Goal: Task Accomplishment & Management: Use online tool/utility

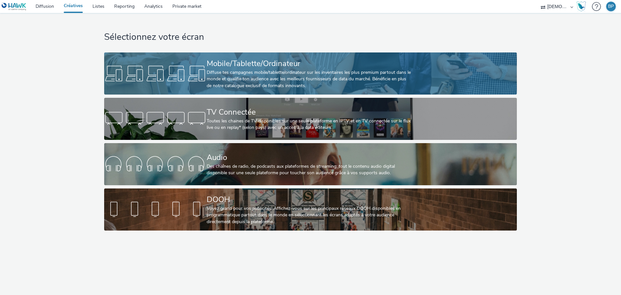
click at [200, 64] on div at bounding box center [155, 73] width 103 height 21
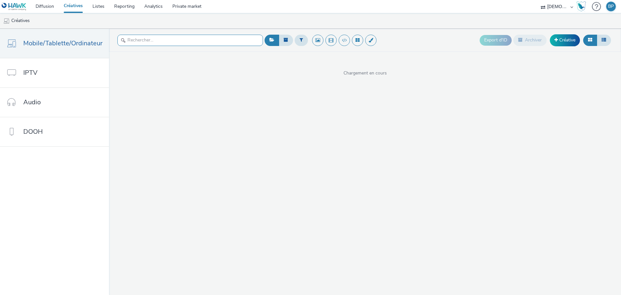
click at [206, 41] on input "text" at bounding box center [190, 40] width 146 height 11
paste input "300x250_venteusine"
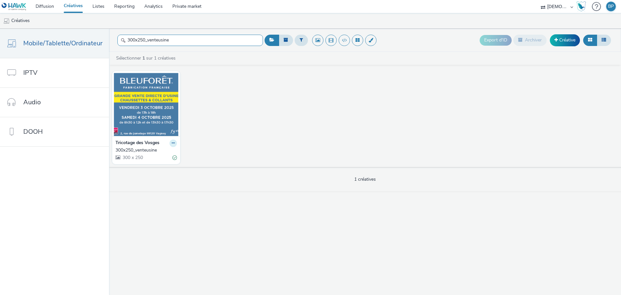
type input "300x250_venteusine"
click at [172, 141] on button at bounding box center [172, 142] width 7 height 7
click at [154, 157] on link "Modifier" at bounding box center [152, 154] width 49 height 13
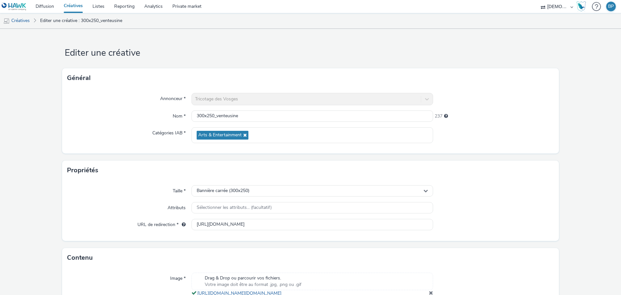
scroll to position [60, 0]
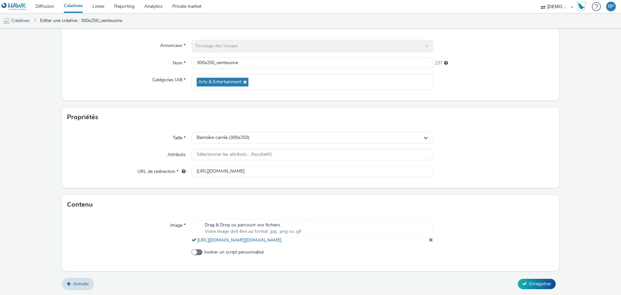
click at [429, 238] on span at bounding box center [431, 239] width 4 height 5
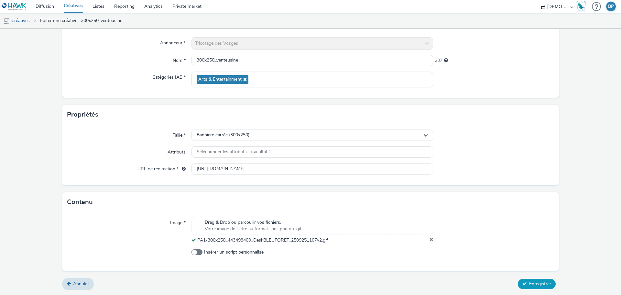
scroll to position [56, 0]
click at [540, 282] on span "Enregistrer" at bounding box center [540, 283] width 22 height 6
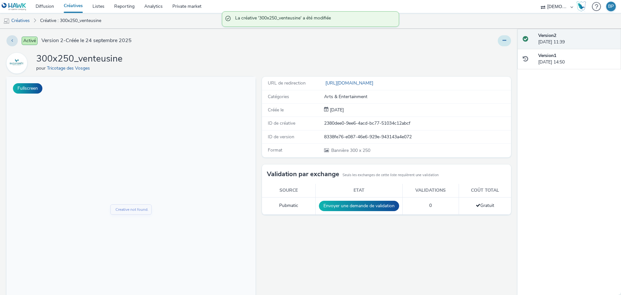
click at [503, 40] on icon at bounding box center [505, 40] width 4 height 5
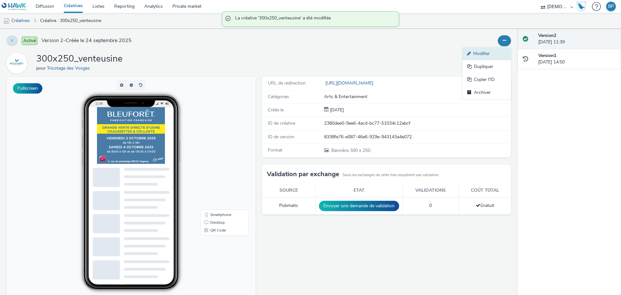
click at [487, 49] on link "Modifier" at bounding box center [487, 53] width 49 height 13
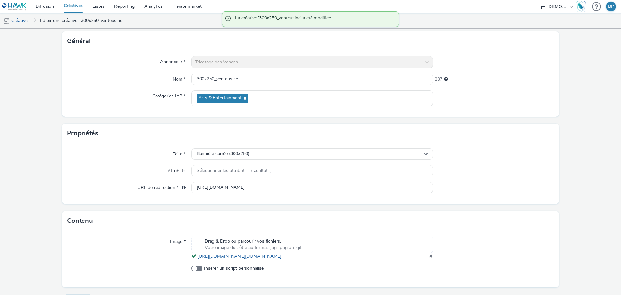
scroll to position [60, 0]
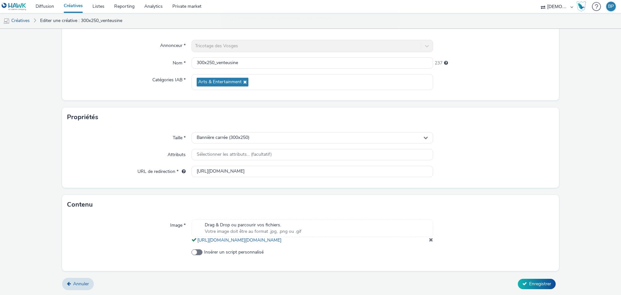
click at [347, 241] on div "Drag & Drop ou parcourir vos fichiers. Votre image doit être au format .jpg, .p…" at bounding box center [312, 231] width 242 height 24
click at [537, 286] on span "Enregistrer" at bounding box center [540, 283] width 22 height 6
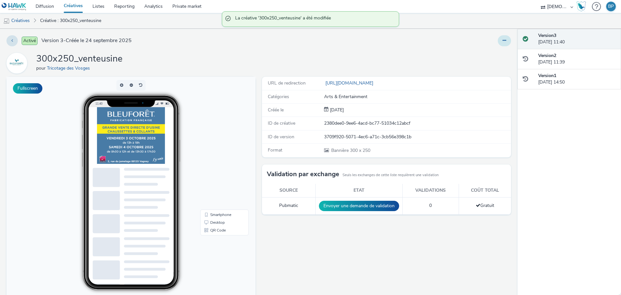
click at [498, 36] on button at bounding box center [504, 40] width 13 height 11
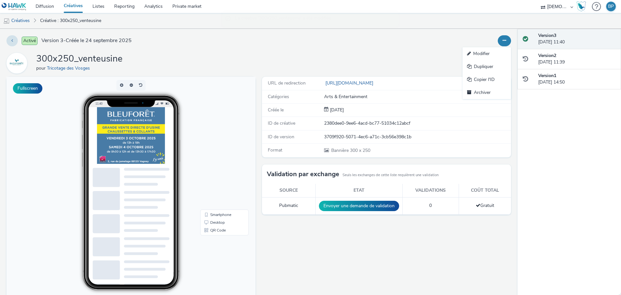
click at [301, 46] on div "Activé Version 3 - Créée le [DATE]" at bounding box center [157, 40] width 303 height 11
